Goal: Task Accomplishment & Management: Manage account settings

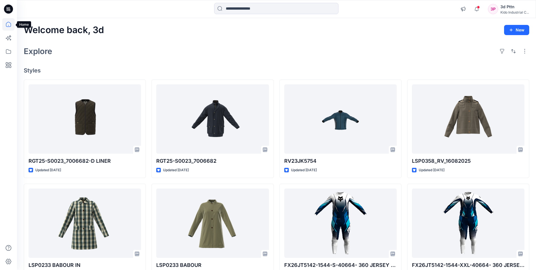
click at [9, 24] on icon at bounding box center [8, 24] width 12 height 12
click at [5, 51] on icon at bounding box center [8, 51] width 12 height 12
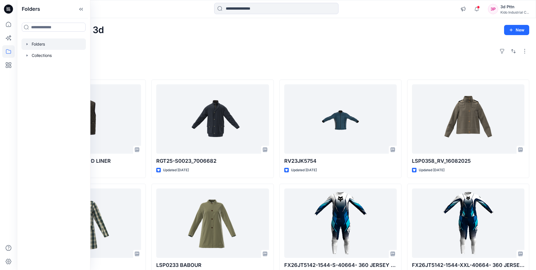
click at [38, 45] on div at bounding box center [53, 43] width 64 height 11
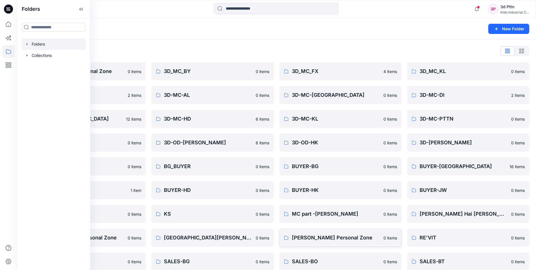
click at [400, 240] on link "[PERSON_NAME] Personal Zone 0 items" at bounding box center [340, 237] width 122 height 18
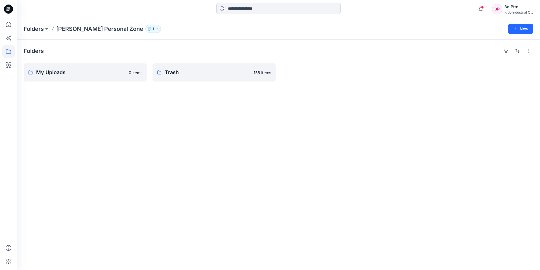
click at [528, 9] on div "3d Pttn" at bounding box center [519, 6] width 29 height 7
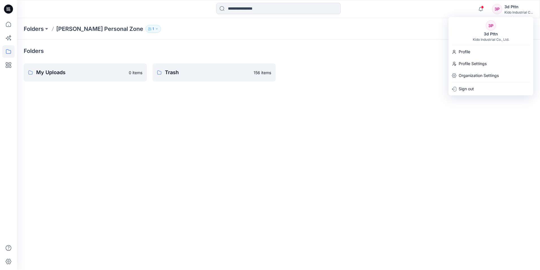
click at [489, 108] on div "Folders My Uploads 0 items Trash 156 items" at bounding box center [278, 155] width 523 height 230
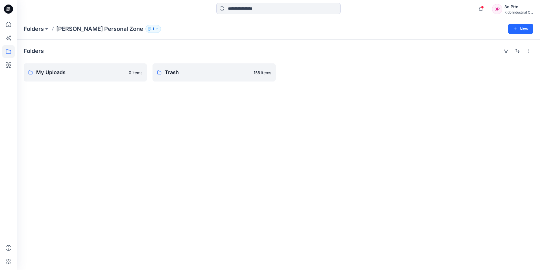
click at [499, 6] on div "3P" at bounding box center [497, 9] width 10 height 10
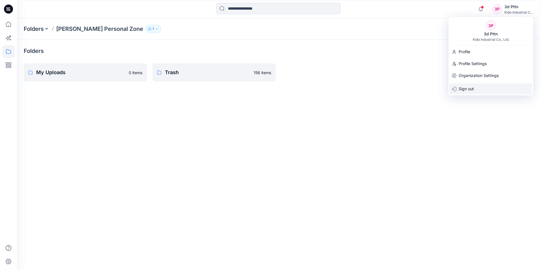
click at [468, 90] on p "Sign out" at bounding box center [466, 88] width 15 height 11
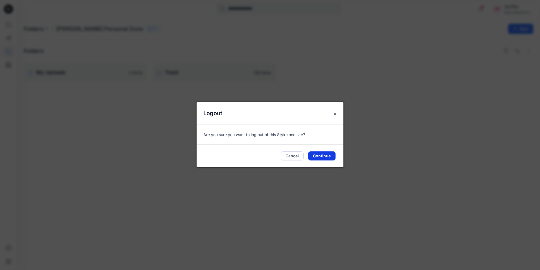
click at [324, 155] on button "Continue" at bounding box center [321, 155] width 27 height 9
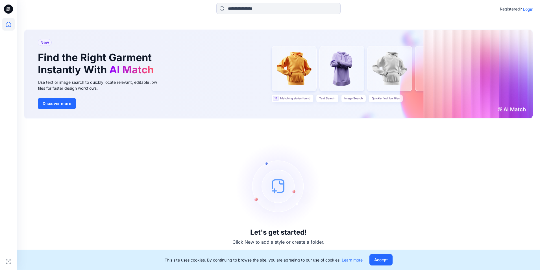
click at [532, 9] on p "Login" at bounding box center [528, 9] width 10 height 6
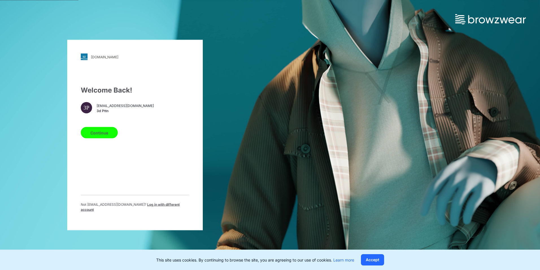
click at [148, 207] on span "Log in with different account" at bounding box center [130, 206] width 99 height 9
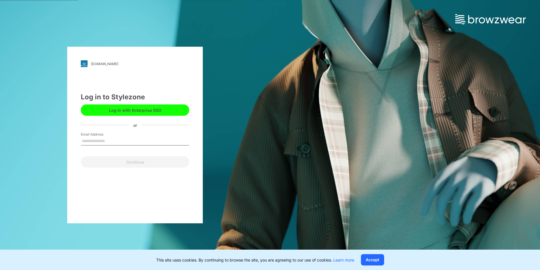
click at [123, 137] on input "Email Address" at bounding box center [135, 141] width 109 height 8
type input "**********"
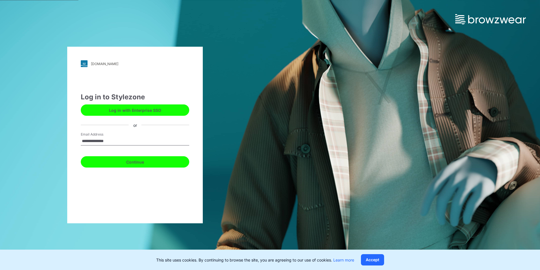
click at [110, 165] on button "Continue" at bounding box center [135, 161] width 109 height 11
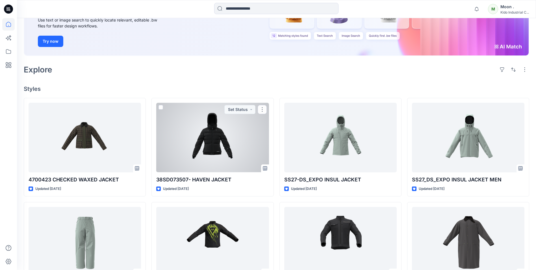
scroll to position [85, 0]
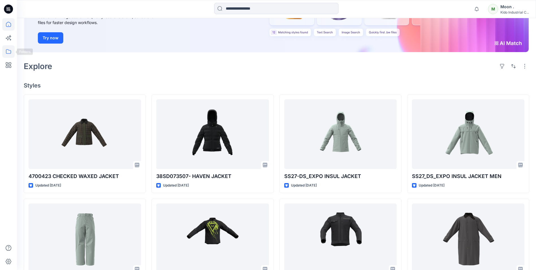
click at [11, 48] on icon at bounding box center [8, 51] width 12 height 12
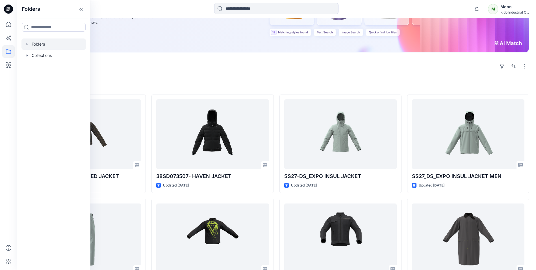
click at [48, 44] on div at bounding box center [53, 43] width 64 height 11
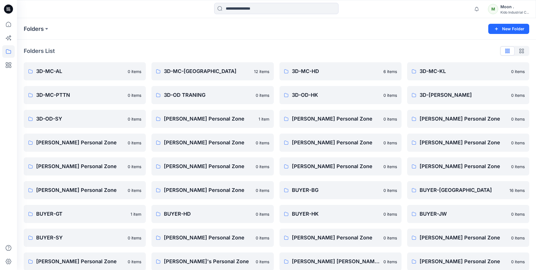
drag, startPoint x: 161, startPoint y: 190, endPoint x: 305, endPoint y: 51, distance: 200.5
click at [292, 39] on div "Folders New Folder" at bounding box center [276, 28] width 519 height 21
click at [393, 94] on button "button" at bounding box center [392, 94] width 9 height 9
click at [415, 39] on div "Folders New Folder" at bounding box center [276, 28] width 519 height 21
click at [514, 10] on div "Moon ." at bounding box center [514, 6] width 29 height 7
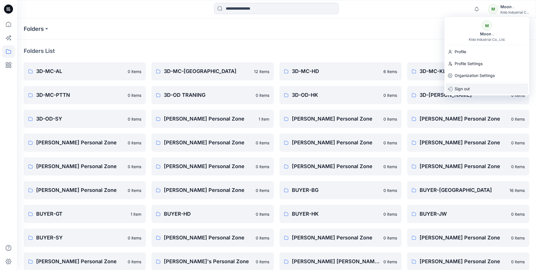
click at [481, 86] on div "Sign out" at bounding box center [487, 88] width 83 height 11
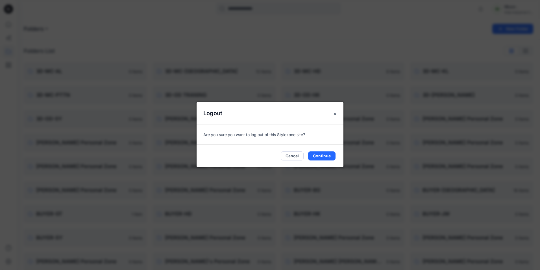
drag, startPoint x: 320, startPoint y: 157, endPoint x: 340, endPoint y: 151, distance: 21.2
click at [320, 157] on button "Continue" at bounding box center [321, 155] width 27 height 9
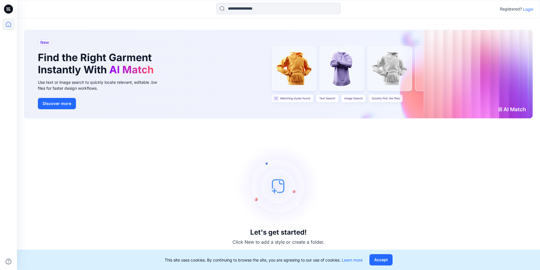
click at [525, 9] on p "Login" at bounding box center [528, 9] width 10 height 6
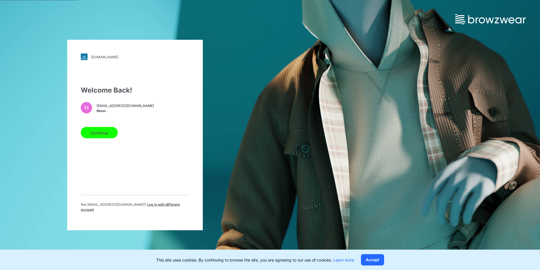
click at [152, 206] on span "Log in with different account" at bounding box center [130, 206] width 99 height 9
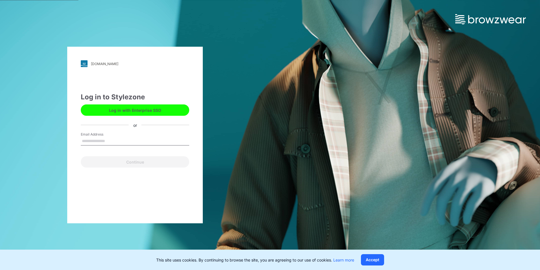
click at [149, 140] on input "Email Address" at bounding box center [135, 141] width 109 height 8
click at [141, 139] on input "Email Address" at bounding box center [135, 141] width 109 height 8
type input "**********"
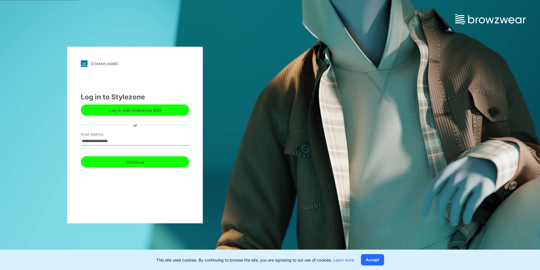
click at [124, 160] on button "Continue" at bounding box center [135, 161] width 109 height 11
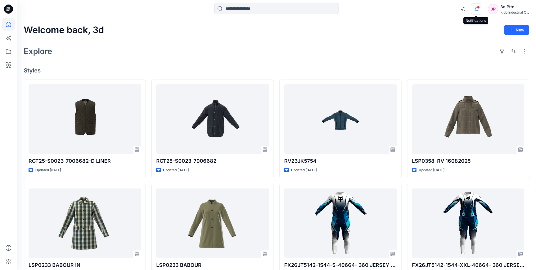
click at [475, 9] on icon "button" at bounding box center [477, 9] width 4 height 4
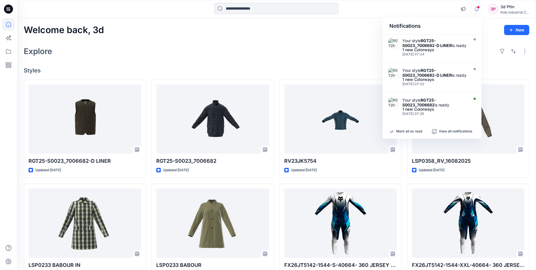
click at [475, 9] on icon "button" at bounding box center [477, 9] width 4 height 4
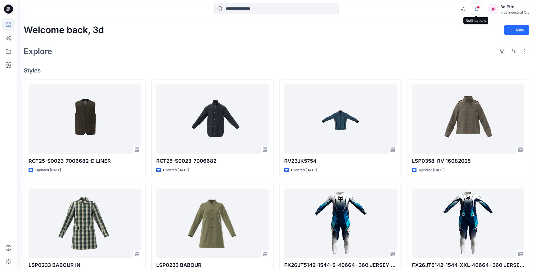
click at [476, 12] on icon "button" at bounding box center [476, 8] width 11 height 11
